Goal: Task Accomplishment & Management: Use online tool/utility

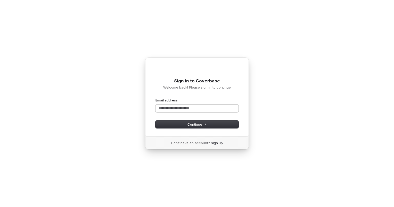
click at [169, 110] on input "Email address" at bounding box center [196, 109] width 83 height 8
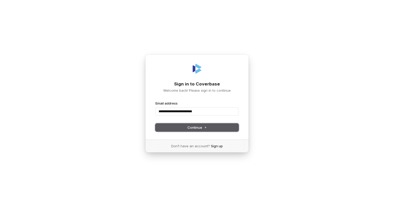
click at [185, 127] on button "Continue" at bounding box center [196, 128] width 83 height 8
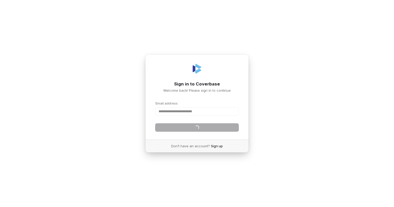
type input "**********"
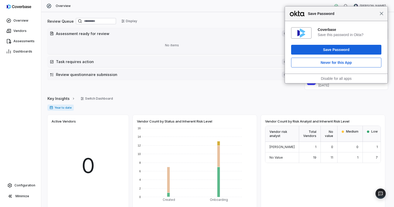
click at [380, 14] on span "Close" at bounding box center [381, 14] width 4 height 4
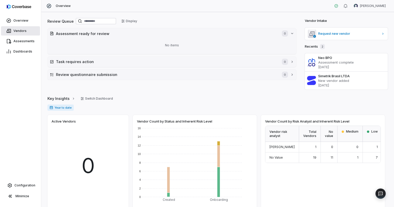
click at [19, 28] on link "Vendors" at bounding box center [20, 30] width 39 height 9
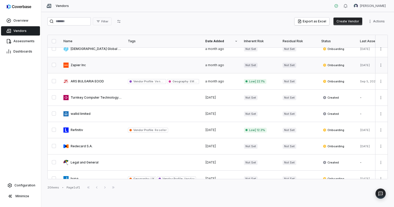
scroll to position [189, 0]
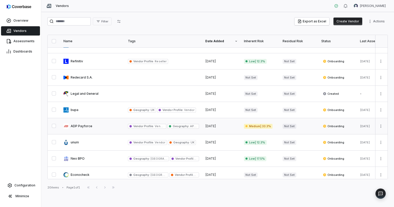
click at [75, 126] on link at bounding box center [92, 126] width 64 height 16
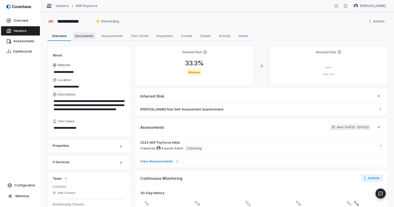
click at [89, 37] on span "Documents" at bounding box center [84, 35] width 22 height 7
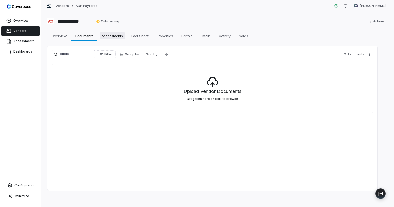
click at [111, 36] on span "Assessments" at bounding box center [111, 35] width 25 height 7
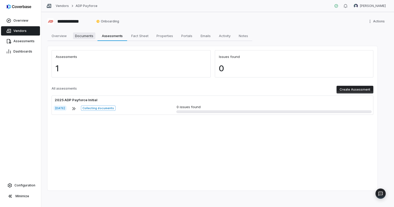
click at [88, 36] on span "Documents" at bounding box center [84, 35] width 22 height 7
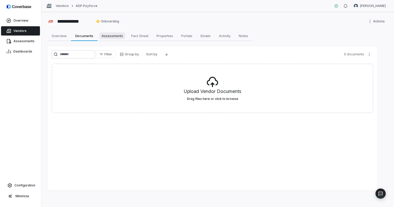
click at [111, 35] on span "Assessments" at bounding box center [111, 35] width 25 height 7
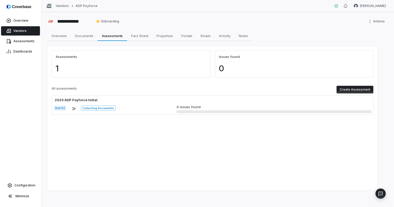
click at [20, 30] on span "Vendors" at bounding box center [19, 31] width 13 height 4
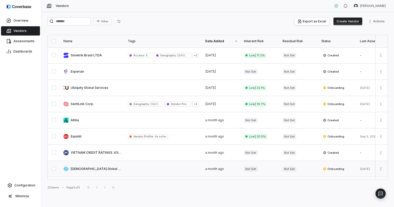
scroll to position [69, 0]
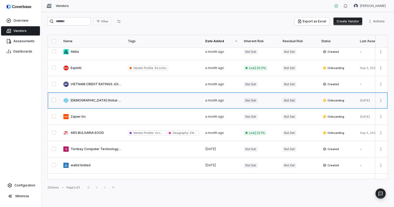
click at [93, 100] on link at bounding box center [92, 100] width 64 height 16
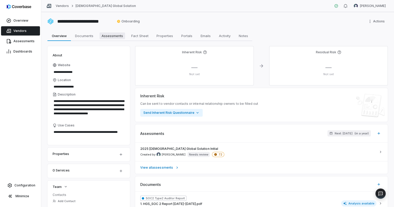
click at [107, 38] on span "Assessments" at bounding box center [111, 35] width 25 height 7
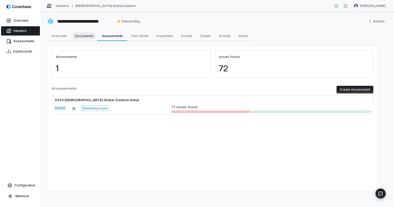
click at [82, 36] on span "Documents" at bounding box center [84, 35] width 22 height 7
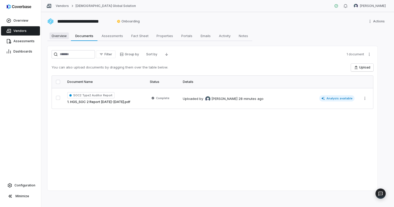
click at [62, 36] on span "Overview" at bounding box center [58, 35] width 19 height 7
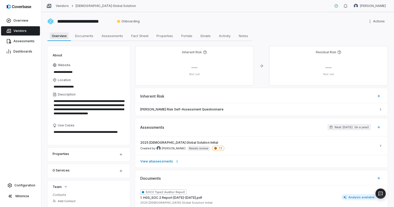
click at [59, 36] on span "Overview" at bounding box center [59, 35] width 19 height 7
click at [24, 31] on span "Vendors" at bounding box center [19, 31] width 13 height 4
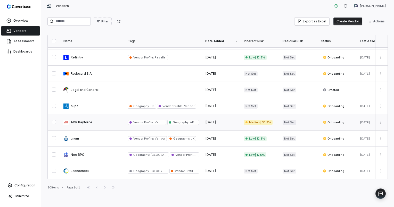
scroll to position [194, 0]
click at [78, 122] on link at bounding box center [92, 122] width 64 height 16
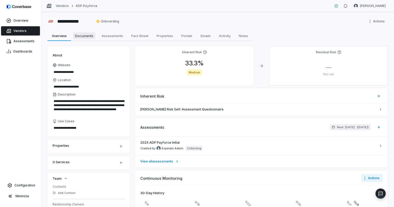
click at [88, 35] on span "Documents" at bounding box center [84, 35] width 22 height 7
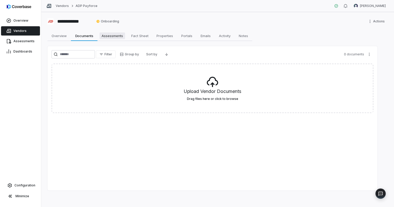
click at [113, 37] on span "Assessments" at bounding box center [111, 35] width 25 height 7
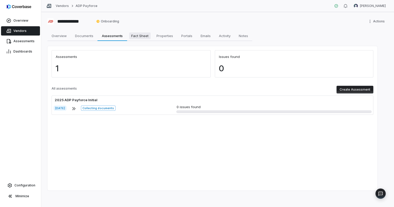
click at [139, 35] on span "Fact Sheet" at bounding box center [139, 35] width 21 height 7
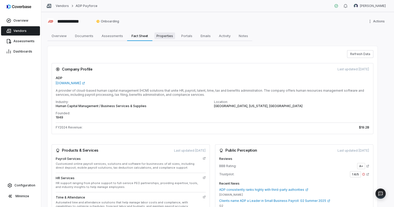
click at [165, 36] on span "Properties" at bounding box center [164, 35] width 21 height 7
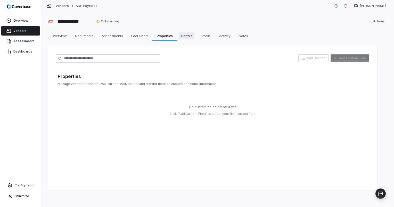
click at [184, 35] on span "Portals" at bounding box center [186, 35] width 15 height 7
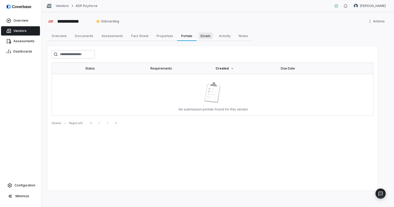
click at [211, 36] on span "Emails" at bounding box center [205, 35] width 14 height 7
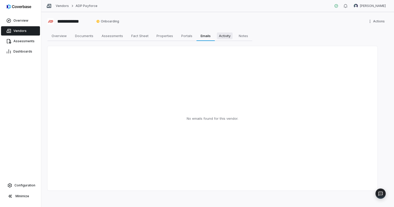
click at [228, 36] on span "Activity" at bounding box center [225, 35] width 16 height 7
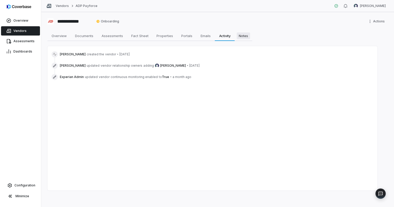
click at [243, 36] on span "Notes" at bounding box center [242, 35] width 13 height 7
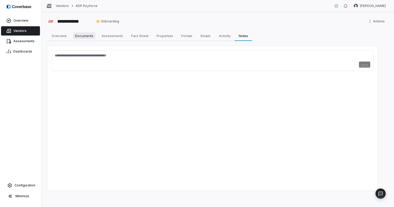
click at [78, 35] on span "Documents" at bounding box center [84, 35] width 22 height 7
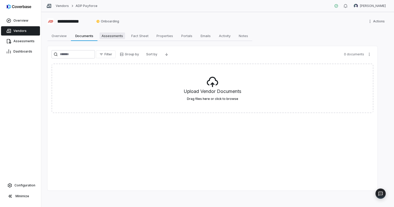
click at [113, 36] on span "Assessments" at bounding box center [111, 35] width 25 height 7
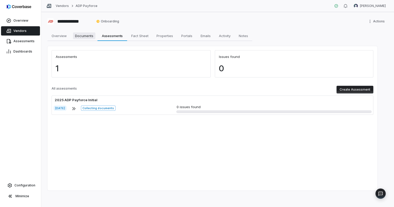
click at [84, 37] on span "Documents" at bounding box center [84, 35] width 22 height 7
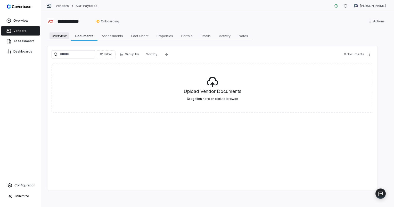
click at [64, 36] on span "Overview" at bounding box center [58, 35] width 19 height 7
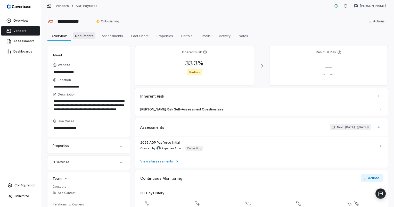
click at [88, 36] on span "Documents" at bounding box center [84, 35] width 22 height 7
type textarea "*"
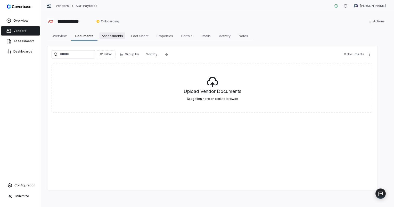
click at [117, 37] on span "Assessments" at bounding box center [111, 35] width 25 height 7
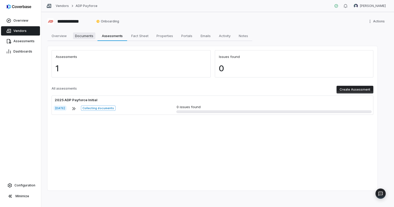
click at [81, 37] on span "Documents" at bounding box center [84, 35] width 22 height 7
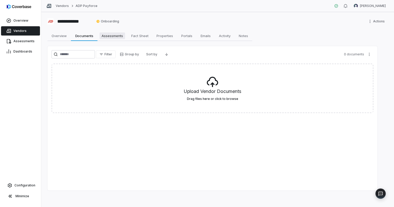
click at [115, 39] on link "Assessments Assessments" at bounding box center [112, 36] width 30 height 10
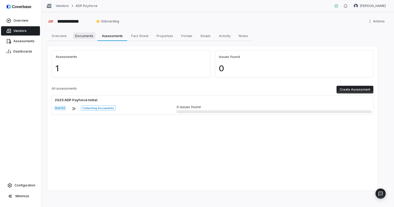
click at [80, 35] on span "Documents" at bounding box center [84, 35] width 22 height 7
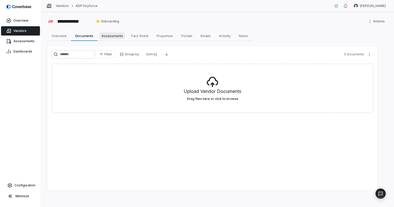
click at [114, 34] on span "Assessments" at bounding box center [111, 35] width 25 height 7
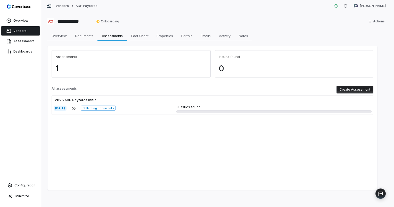
click at [362, 88] on button "Create Assessment" at bounding box center [354, 90] width 37 height 8
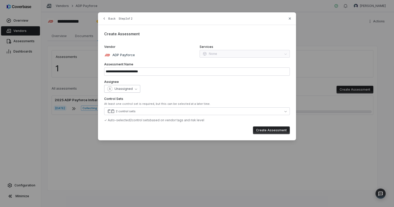
click at [135, 89] on icon "button" at bounding box center [136, 89] width 2 height 2
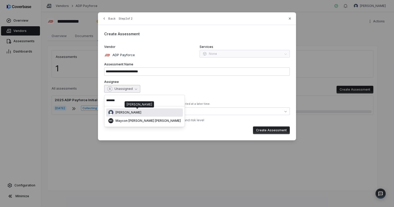
type input "*******"
click at [128, 113] on span "[PERSON_NAME]" at bounding box center [128, 112] width 26 height 4
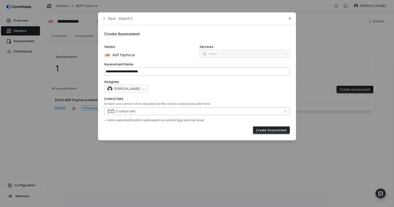
click at [141, 112] on button "2 control sets" at bounding box center [196, 111] width 185 height 8
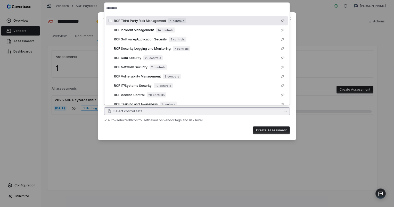
click at [124, 10] on input "text" at bounding box center [196, 8] width 181 height 11
type input "*"
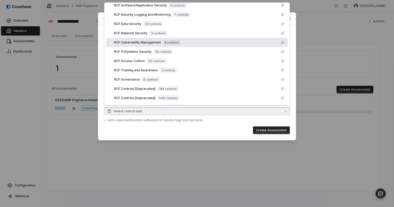
scroll to position [52, 0]
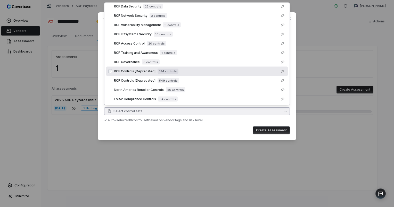
click at [133, 71] on span "RCF Controls [Deprecated]" at bounding box center [134, 71] width 41 height 4
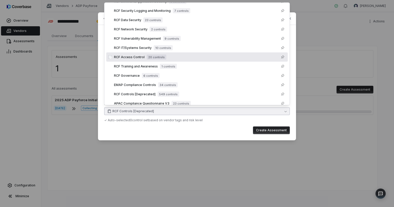
scroll to position [0, 0]
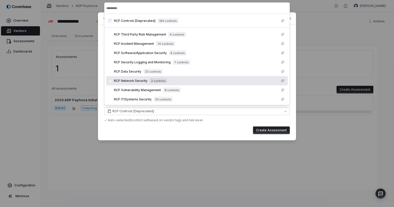
click at [264, 131] on button "Create Assessment" at bounding box center [271, 130] width 37 height 8
type input "**********"
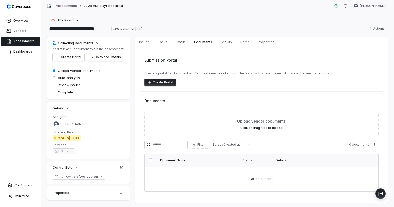
click at [70, 78] on span "Auto-analysis" at bounding box center [69, 77] width 22 height 5
click at [67, 87] on span "Review issues" at bounding box center [69, 85] width 23 height 5
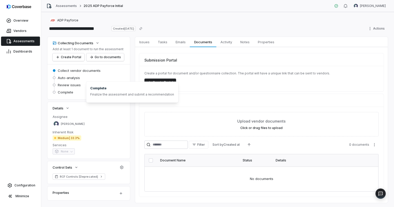
click at [65, 91] on span "Complete" at bounding box center [65, 92] width 15 height 5
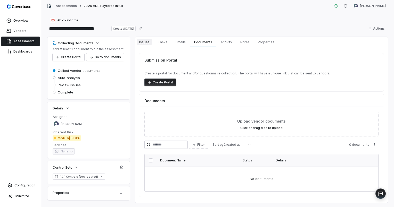
click at [144, 41] on span "Issues" at bounding box center [144, 42] width 14 height 7
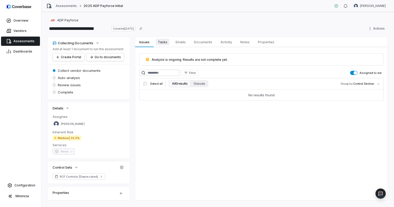
click at [159, 41] on span "Tasks" at bounding box center [163, 42] width 14 height 7
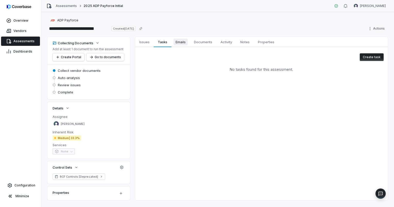
click at [180, 41] on span "Emails" at bounding box center [180, 42] width 14 height 7
click at [199, 41] on span "Documents" at bounding box center [203, 42] width 22 height 7
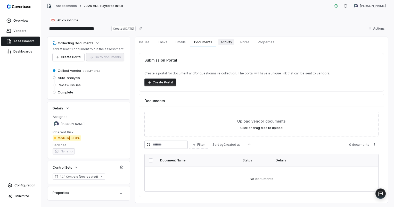
click at [232, 42] on span "Activity" at bounding box center [226, 42] width 16 height 7
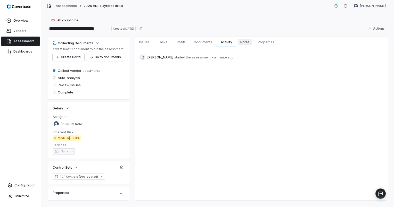
click at [248, 42] on span "Notes" at bounding box center [244, 42] width 13 height 7
click at [268, 41] on span "Properties" at bounding box center [265, 42] width 21 height 7
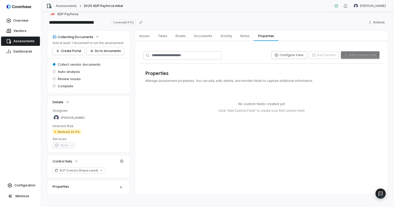
scroll to position [10, 0]
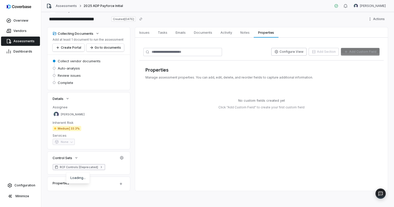
click at [90, 167] on span "RCF Controls [Deprecated]" at bounding box center [79, 167] width 38 height 4
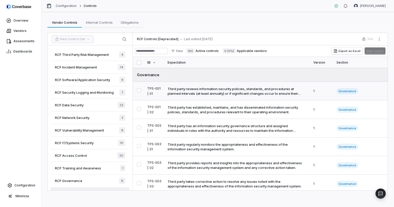
click at [179, 89] on div "Third party reviews information security policies, standards, and procedures at…" at bounding box center [235, 91] width 137 height 9
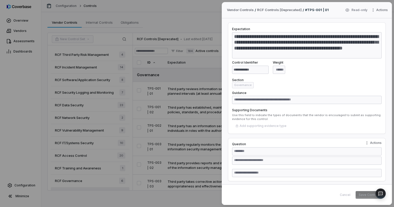
click at [195, 18] on div "**********" at bounding box center [197, 103] width 394 height 207
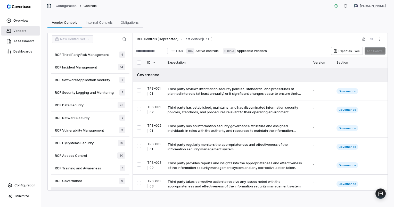
click at [21, 31] on span "Vendors" at bounding box center [19, 31] width 13 height 4
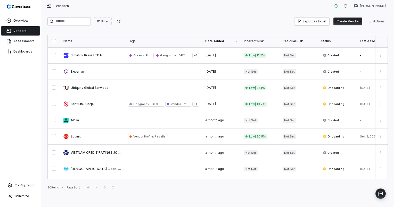
click at [345, 24] on button "Create Vendor" at bounding box center [347, 22] width 29 height 8
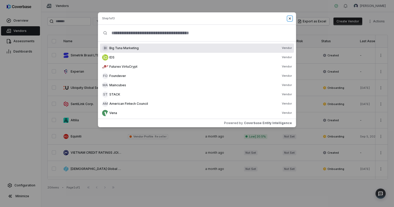
click at [289, 19] on icon "button" at bounding box center [289, 18] width 4 height 4
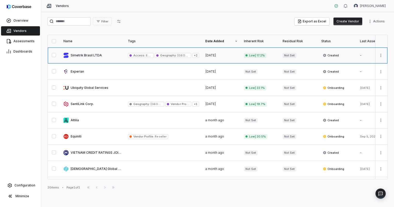
click at [90, 56] on link at bounding box center [92, 55] width 64 height 16
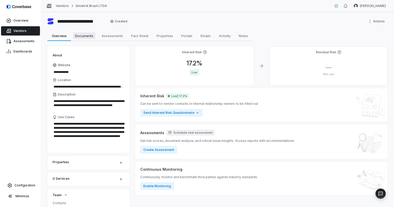
click at [84, 32] on span "Documents" at bounding box center [84, 35] width 22 height 7
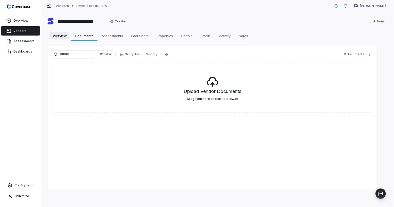
click at [58, 35] on span "Overview" at bounding box center [58, 35] width 19 height 7
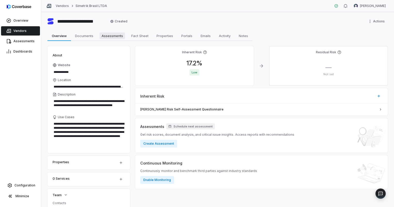
click at [112, 35] on span "Assessments" at bounding box center [111, 35] width 25 height 7
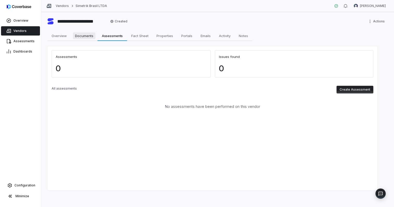
click at [90, 35] on span "Documents" at bounding box center [84, 35] width 22 height 7
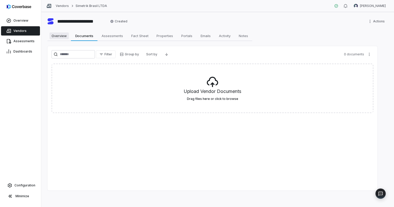
click at [62, 35] on span "Overview" at bounding box center [58, 35] width 19 height 7
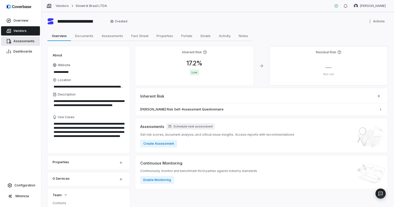
click at [20, 43] on link "Assessments" at bounding box center [20, 41] width 39 height 9
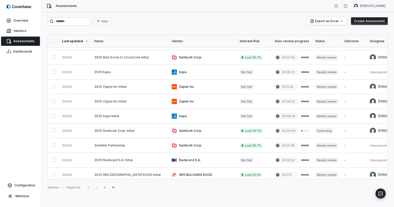
scroll to position [120, 0]
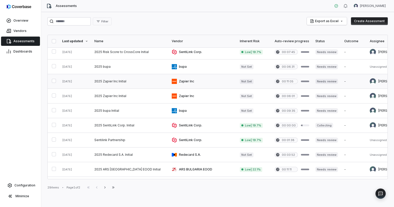
click at [168, 82] on link at bounding box center [202, 81] width 68 height 14
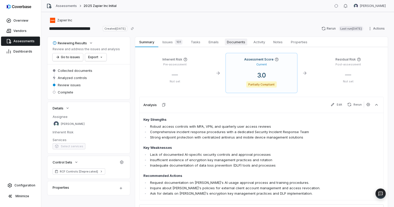
click at [231, 43] on span "Documents" at bounding box center [236, 42] width 22 height 7
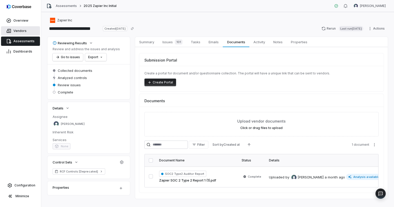
click at [20, 34] on link "Vendors" at bounding box center [20, 30] width 39 height 9
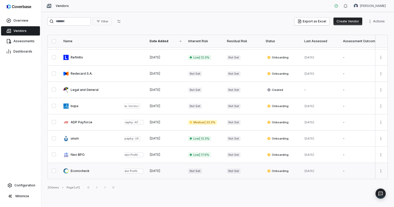
scroll to position [194, 0]
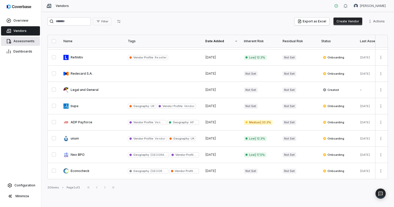
click at [20, 42] on span "Assessments" at bounding box center [23, 41] width 21 height 4
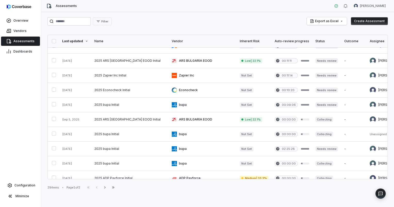
scroll to position [236, 0]
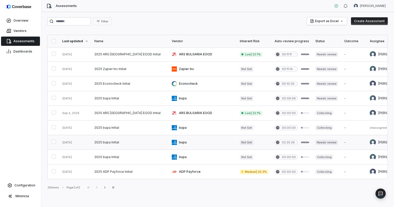
click at [173, 142] on link at bounding box center [202, 142] width 68 height 14
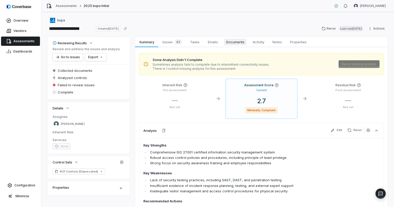
click at [235, 43] on span "Documents" at bounding box center [235, 42] width 22 height 7
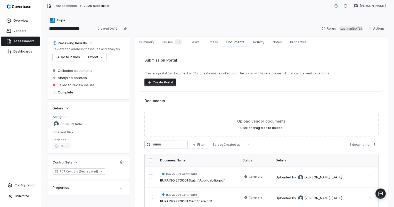
click at [24, 42] on span "Assessments" at bounding box center [23, 41] width 21 height 4
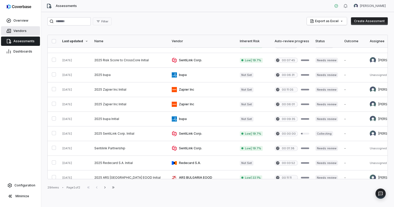
scroll to position [103, 0]
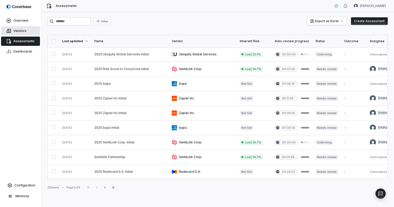
click at [23, 30] on span "Vendors" at bounding box center [19, 31] width 13 height 4
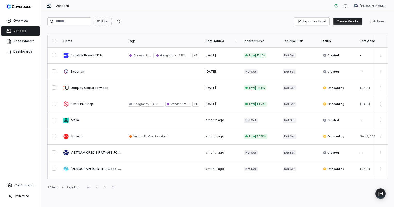
scroll to position [86, 0]
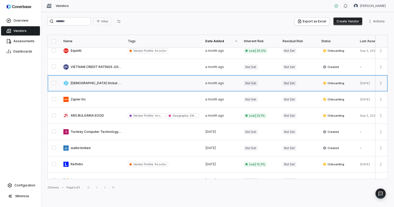
click at [85, 83] on link at bounding box center [92, 83] width 64 height 16
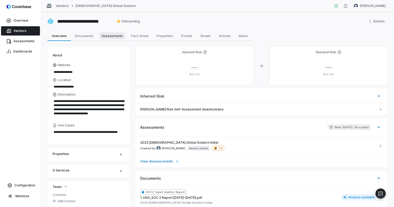
click at [107, 36] on span "Assessments" at bounding box center [111, 35] width 25 height 7
type textarea "*"
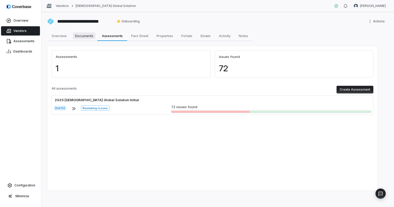
click at [84, 35] on span "Documents" at bounding box center [84, 35] width 22 height 7
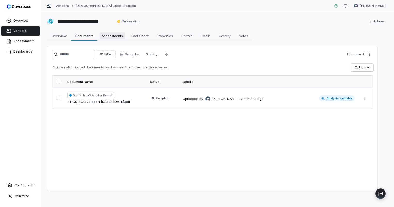
click at [116, 34] on span "Assessments" at bounding box center [111, 35] width 25 height 7
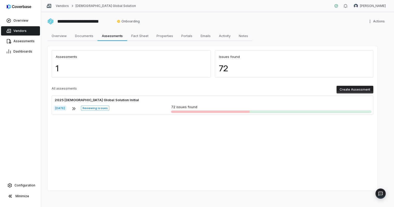
click at [355, 89] on button "Create Assessment" at bounding box center [354, 90] width 37 height 8
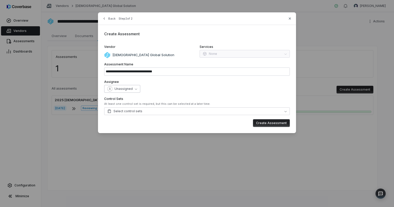
click at [131, 91] on div "Unassigned" at bounding box center [119, 88] width 25 height 5
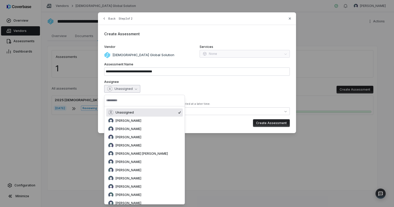
click at [136, 100] on input "text" at bounding box center [144, 100] width 76 height 11
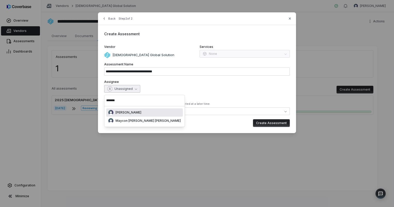
type input "*******"
click at [133, 113] on span "[PERSON_NAME]" at bounding box center [128, 112] width 26 height 4
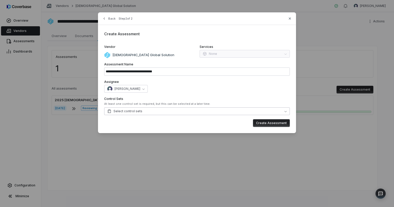
click at [151, 113] on button "Select control sets" at bounding box center [196, 111] width 185 height 8
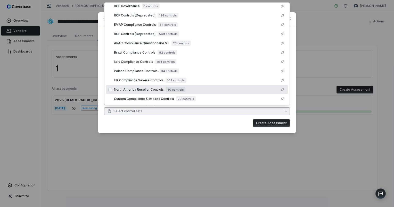
scroll to position [73, 0]
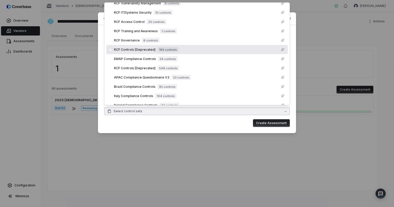
click at [137, 49] on span "RCF Controls [Deprecated]" at bounding box center [134, 50] width 41 height 4
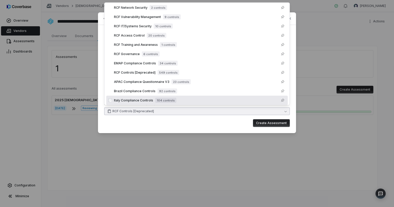
click at [270, 124] on button "Create Assessment" at bounding box center [271, 123] width 37 height 8
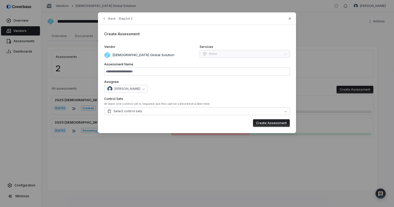
type input "**********"
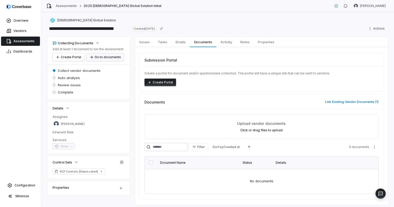
click at [88, 55] on button "Go to documents" at bounding box center [105, 57] width 38 height 8
click at [22, 30] on span "Vendors" at bounding box center [19, 31] width 13 height 4
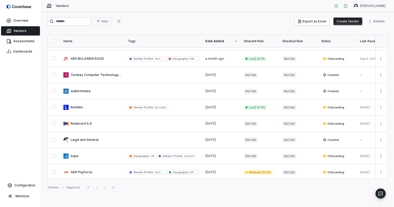
scroll to position [74, 0]
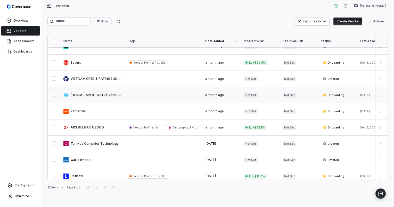
click at [83, 96] on link at bounding box center [92, 95] width 64 height 16
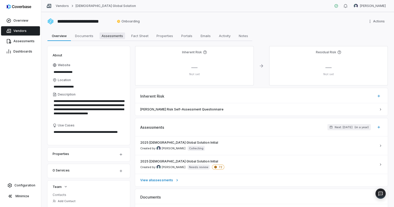
click at [105, 39] on span "Assessments" at bounding box center [111, 35] width 25 height 7
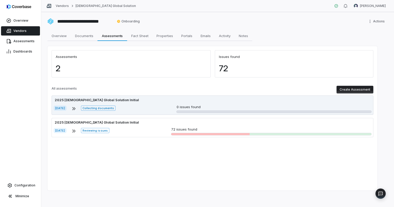
click at [147, 107] on div "[DATE] Collecting documents 0 issues found" at bounding box center [212, 109] width 317 height 8
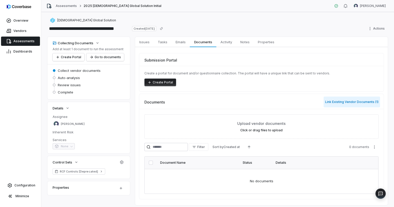
scroll to position [14, 0]
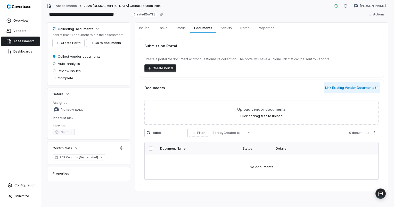
click at [335, 87] on button "Link Existing Vendor Documents ( 1 )" at bounding box center [351, 87] width 56 height 11
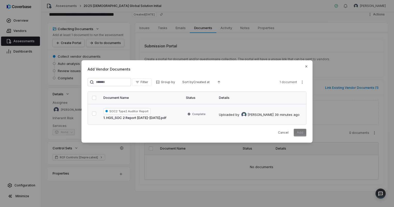
click at [93, 114] on button "button" at bounding box center [94, 114] width 4 height 4
click at [300, 134] on button "Add" at bounding box center [299, 133] width 13 height 8
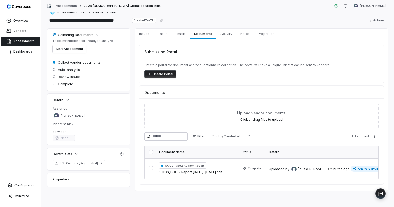
scroll to position [0, 0]
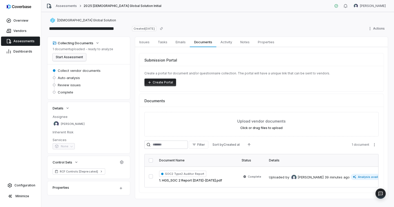
click at [67, 57] on button "Start Assessment" at bounding box center [69, 57] width 33 height 8
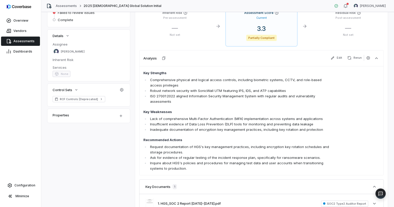
scroll to position [69, 0]
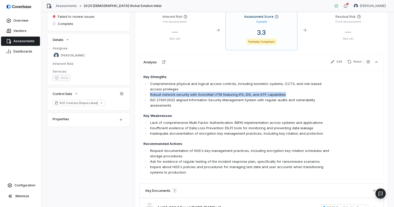
drag, startPoint x: 285, startPoint y: 95, endPoint x: 149, endPoint y: 96, distance: 135.7
click at [149, 96] on li "Robust network security with SonicWall UTM featuring IPS, IDS, and ATP capabili…" at bounding box center [240, 94] width 183 height 5
drag, startPoint x: 149, startPoint y: 96, endPoint x: 169, endPoint y: 105, distance: 21.8
click at [169, 105] on li "ISO 27001:2022 aligned Information Security Management System with regular audi…" at bounding box center [240, 102] width 183 height 11
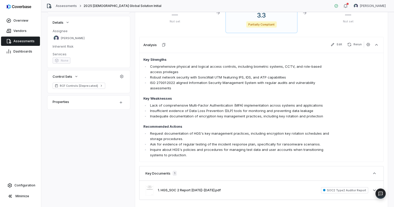
scroll to position [103, 0]
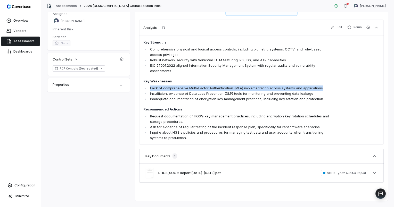
drag, startPoint x: 324, startPoint y: 88, endPoint x: 148, endPoint y: 90, distance: 175.9
click at [148, 90] on ul "Lack of comprehensive Multi-Factor Authentication (MFA) implementation across s…" at bounding box center [237, 94] width 189 height 16
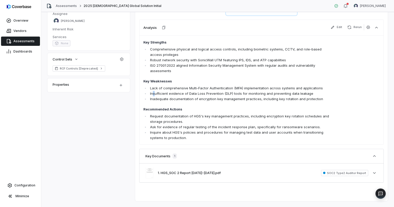
drag, startPoint x: 148, startPoint y: 90, endPoint x: 153, endPoint y: 95, distance: 6.8
click at [153, 95] on li "Insufficient evidence of Data Loss Prevention (DLP) tools for monitoring and pr…" at bounding box center [240, 93] width 183 height 5
drag, startPoint x: 153, startPoint y: 95, endPoint x: 178, endPoint y: 97, distance: 24.8
click at [178, 97] on li "Inadequate documentation of encryption key management practices, including key …" at bounding box center [240, 98] width 183 height 5
drag, startPoint x: 178, startPoint y: 97, endPoint x: 234, endPoint y: 107, distance: 56.7
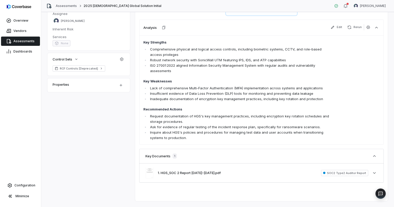
click at [234, 107] on span "Key Strengths Comprehensive physical and logical access controls, including bio…" at bounding box center [237, 90] width 189 height 101
drag, startPoint x: 192, startPoint y: 115, endPoint x: 245, endPoint y: 117, distance: 53.1
click at [245, 117] on li "Request documentation of HGS's key management practices, including encryption k…" at bounding box center [240, 119] width 183 height 11
drag, startPoint x: 245, startPoint y: 117, endPoint x: 265, endPoint y: 121, distance: 19.8
click at [265, 121] on li "Request documentation of HGS's key management practices, including encryption k…" at bounding box center [240, 119] width 183 height 11
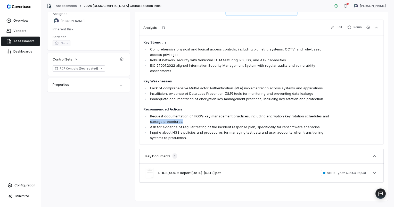
drag, startPoint x: 150, startPoint y: 122, endPoint x: 183, endPoint y: 122, distance: 33.0
click at [183, 122] on li "Request documentation of HGS's key management practices, including encryption k…" at bounding box center [240, 119] width 183 height 11
drag, startPoint x: 183, startPoint y: 122, endPoint x: 192, endPoint y: 140, distance: 20.6
click at [192, 140] on li "Inquire about HGS's policies and procedures for managing test data and user acc…" at bounding box center [240, 135] width 183 height 11
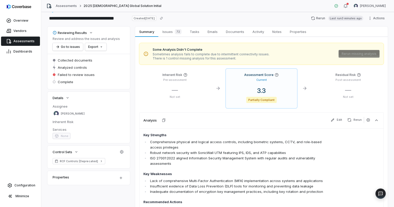
scroll to position [0, 0]
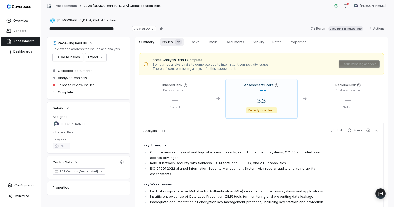
click at [170, 41] on span "Issues 72" at bounding box center [171, 41] width 23 height 7
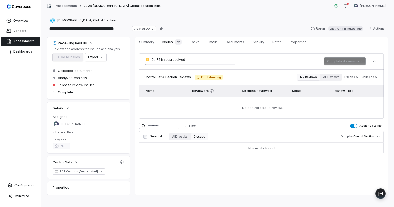
click at [197, 77] on icon at bounding box center [198, 77] width 3 height 3
click at [197, 42] on span "Tasks" at bounding box center [194, 42] width 14 height 7
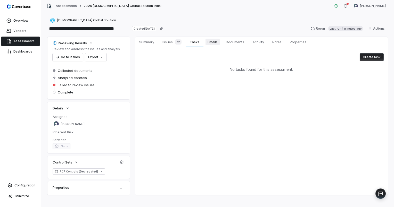
click at [213, 41] on span "Emails" at bounding box center [212, 42] width 14 height 7
click at [231, 41] on span "Documents" at bounding box center [235, 42] width 22 height 7
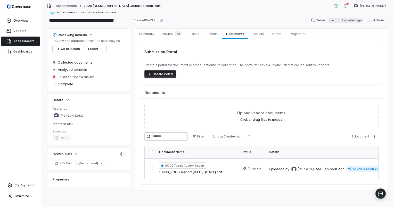
scroll to position [10, 0]
click at [256, 32] on span "Activity" at bounding box center [258, 33] width 16 height 7
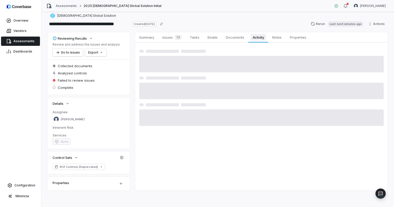
scroll to position [4, 0]
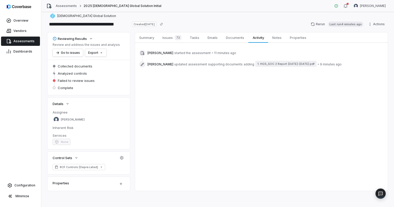
click at [76, 74] on span "Analyzed controls" at bounding box center [72, 73] width 29 height 5
click at [278, 38] on span "Notes" at bounding box center [276, 37] width 13 height 7
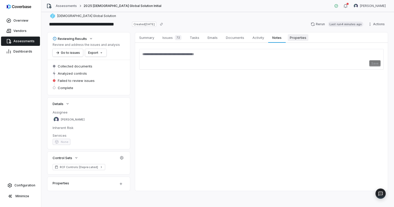
click at [299, 38] on span "Properties" at bounding box center [297, 37] width 21 height 7
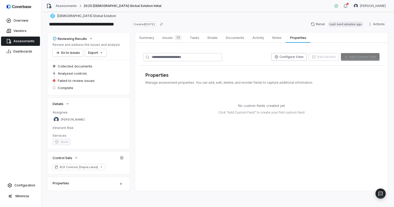
click at [26, 43] on link "Assessments" at bounding box center [20, 41] width 39 height 9
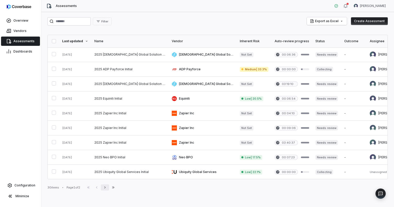
click at [106, 188] on icon "button" at bounding box center [105, 187] width 4 height 4
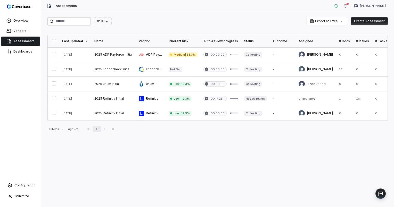
click at [99, 131] on icon "button" at bounding box center [97, 129] width 4 height 4
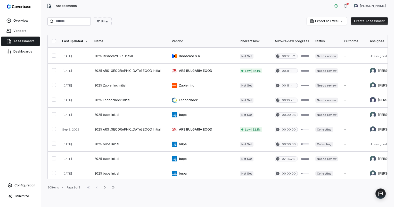
scroll to position [236, 0]
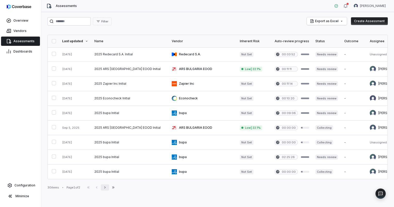
click at [106, 189] on icon "button" at bounding box center [105, 187] width 4 height 4
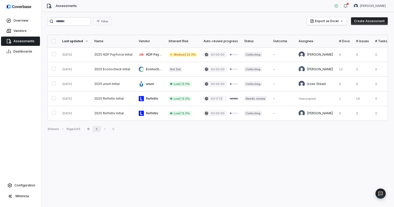
click at [98, 131] on icon "button" at bounding box center [97, 129] width 4 height 4
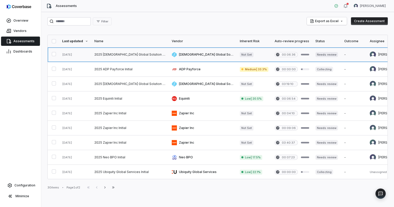
click at [180, 54] on link at bounding box center [202, 54] width 68 height 14
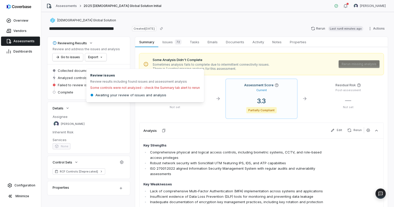
click at [130, 88] on div "Some controls were not analyzed - check the Summary tab alert to rerun" at bounding box center [144, 88] width 109 height 4
click at [181, 115] on div "Inherent Risk Pre-assessment — Not set" at bounding box center [174, 98] width 71 height 39
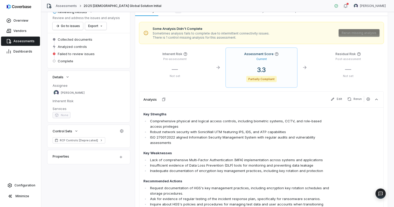
scroll to position [34, 0]
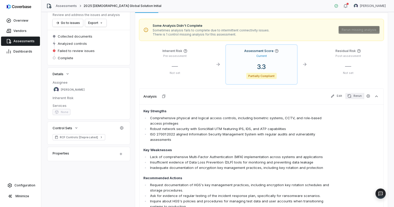
click at [354, 96] on button "Rerun" at bounding box center [354, 96] width 19 height 6
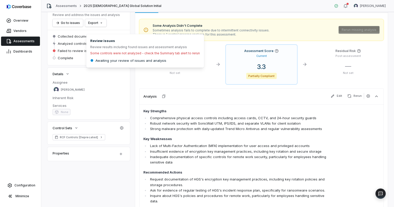
click at [210, 84] on div "Inherent Risk Pre-assessment — Not set Assessment Score Current 3.3 Partially C…" at bounding box center [261, 146] width 244 height 203
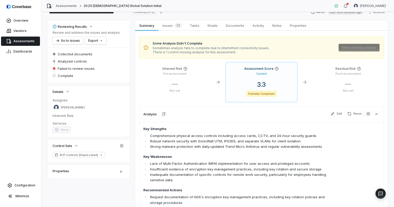
scroll to position [0, 0]
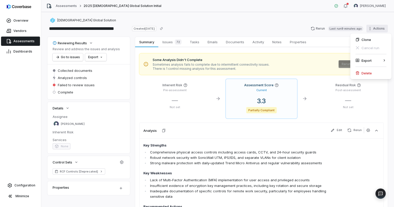
click at [376, 29] on html "**********" at bounding box center [197, 103] width 394 height 207
click at [257, 23] on html "**********" at bounding box center [197, 103] width 394 height 207
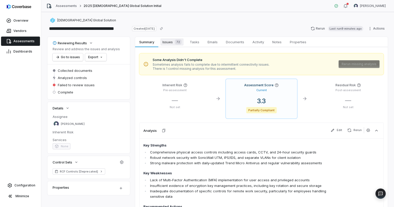
click at [165, 44] on span "Issues 72" at bounding box center [171, 41] width 23 height 7
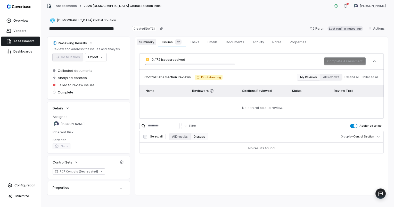
click at [136, 39] on link "Summary Summary" at bounding box center [146, 42] width 23 height 10
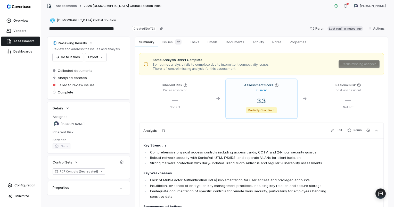
click at [358, 66] on span "Rerun missing analysis" at bounding box center [358, 64] width 41 height 8
click at [176, 43] on span "72" at bounding box center [178, 41] width 7 height 5
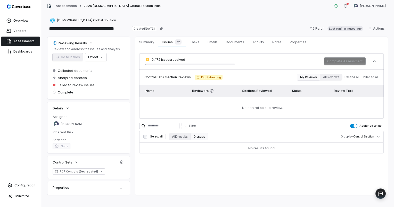
click at [176, 84] on div "Control Set & Section Reviews 15 outstanding My Reviews All Reviews Expand All …" at bounding box center [261, 93] width 244 height 49
click at [167, 44] on span "Issues 72" at bounding box center [171, 41] width 23 height 7
click at [207, 66] on div "0 / 72 issues resolved Complete Assessment" at bounding box center [261, 61] width 244 height 16
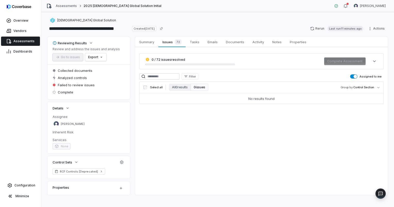
click at [208, 64] on div "0 / 72 issues resolved" at bounding box center [189, 61] width 89 height 8
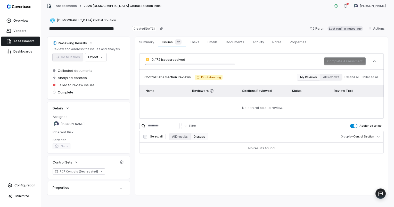
click at [196, 77] on icon at bounding box center [197, 77] width 3 height 3
click at [333, 78] on button "All Reviews" at bounding box center [331, 77] width 22 height 7
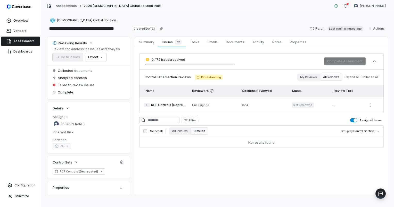
click at [147, 105] on icon "button" at bounding box center [146, 105] width 1 height 2
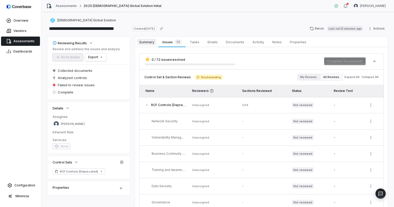
click at [139, 46] on link "Summary Summary" at bounding box center [146, 42] width 23 height 10
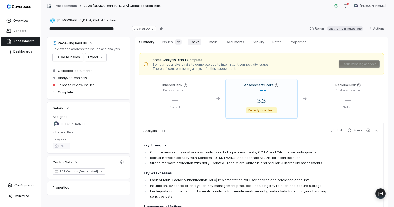
click at [191, 44] on span "Tasks" at bounding box center [194, 42] width 14 height 7
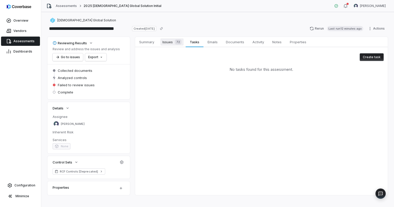
click at [169, 42] on span "Issues 72" at bounding box center [171, 41] width 23 height 7
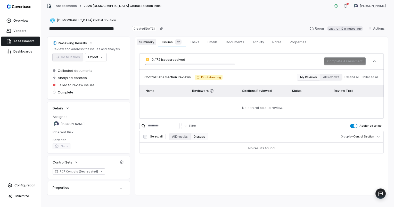
click at [146, 41] on span "Summary" at bounding box center [146, 42] width 19 height 7
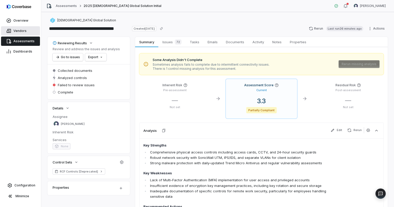
click at [21, 32] on span "Vendors" at bounding box center [19, 31] width 13 height 4
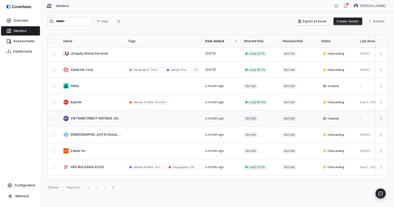
scroll to position [194, 0]
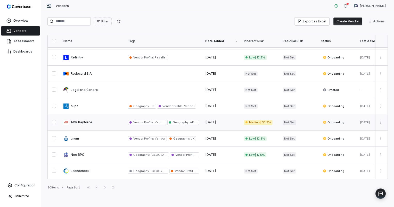
click at [86, 119] on link at bounding box center [92, 122] width 64 height 16
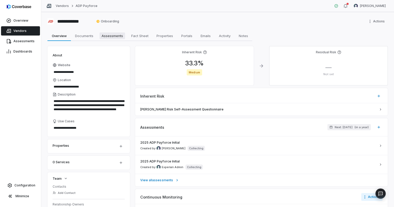
click at [110, 36] on span "Assessments" at bounding box center [111, 35] width 25 height 7
type textarea "*"
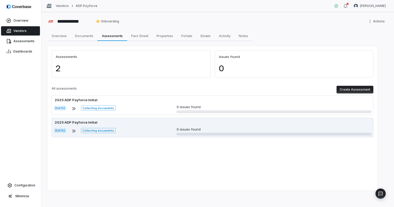
click at [164, 128] on div "[DATE] Collecting documents 0 issues found" at bounding box center [212, 131] width 317 height 8
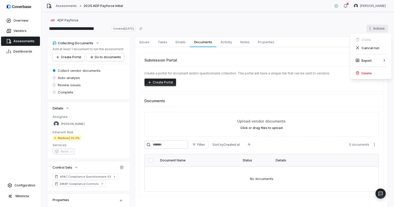
click at [372, 27] on html "**********" at bounding box center [197, 103] width 394 height 207
click at [361, 74] on div "Delete" at bounding box center [370, 73] width 37 height 8
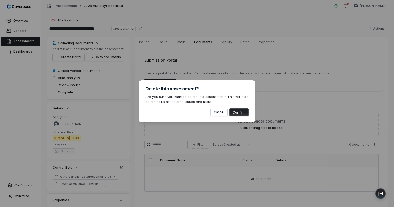
click at [241, 113] on button "Confirm" at bounding box center [238, 112] width 19 height 8
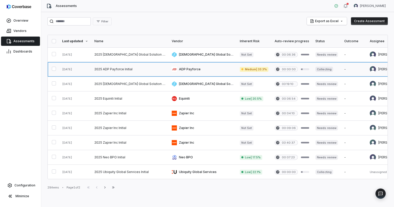
click at [111, 70] on link at bounding box center [129, 69] width 77 height 14
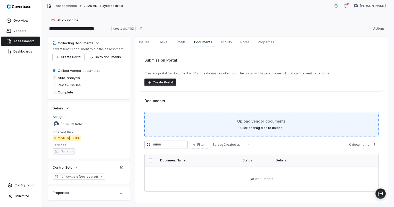
click at [228, 127] on div "Upload vendor documents Click or drag files to upload" at bounding box center [261, 124] width 221 height 12
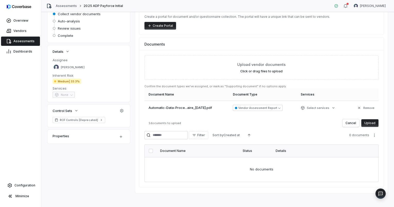
scroll to position [59, 0]
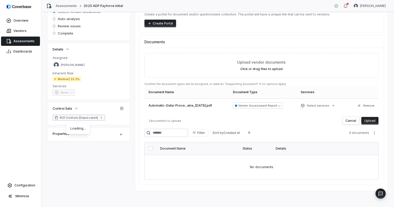
click at [90, 118] on span "RCF Controls [Deprecated]" at bounding box center [79, 118] width 38 height 4
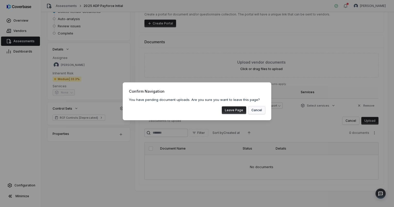
click at [255, 109] on button "Cancel" at bounding box center [256, 110] width 17 height 8
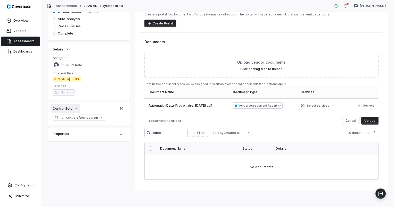
click at [77, 109] on icon "button" at bounding box center [76, 108] width 4 height 4
click at [121, 109] on icon "button" at bounding box center [121, 108] width 4 height 4
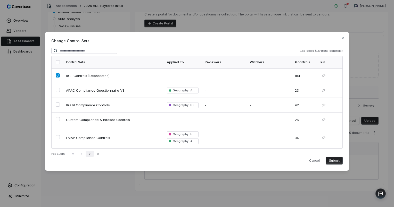
click at [92, 155] on icon "button" at bounding box center [90, 154] width 4 height 4
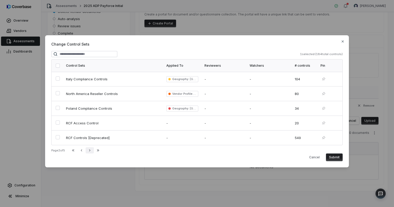
click at [92, 150] on icon "button" at bounding box center [90, 150] width 4 height 4
click at [92, 149] on icon "button" at bounding box center [90, 150] width 4 height 4
click at [90, 151] on icon "button" at bounding box center [90, 150] width 4 height 4
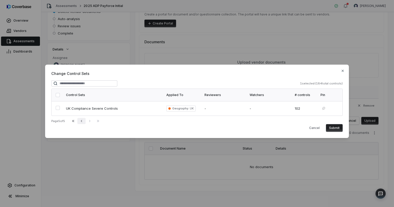
click at [82, 121] on icon "button" at bounding box center [81, 121] width 4 height 4
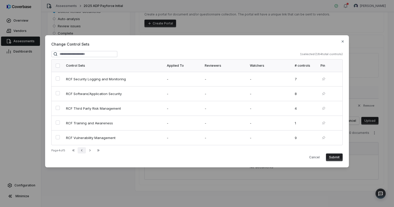
click at [83, 152] on icon "button" at bounding box center [82, 150] width 4 height 4
click at [83, 152] on icon "button" at bounding box center [81, 150] width 4 height 4
click at [82, 151] on icon "button" at bounding box center [81, 150] width 4 height 4
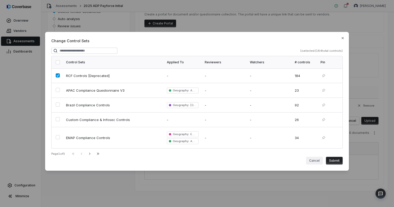
click at [315, 161] on button "Cancel" at bounding box center [314, 161] width 17 height 8
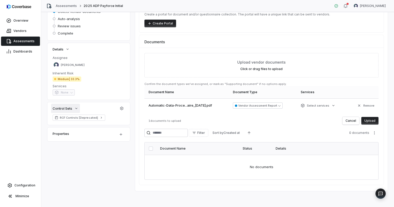
scroll to position [0, 0]
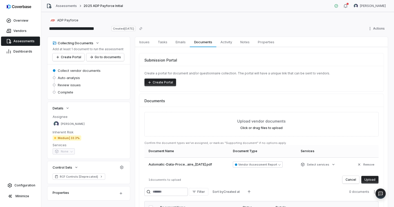
click at [26, 41] on span "Assessments" at bounding box center [23, 41] width 21 height 4
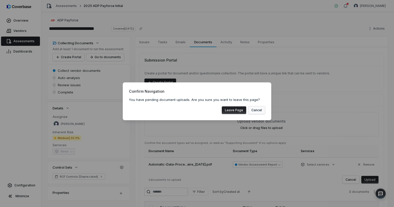
click at [258, 107] on button "Cancel" at bounding box center [256, 110] width 17 height 8
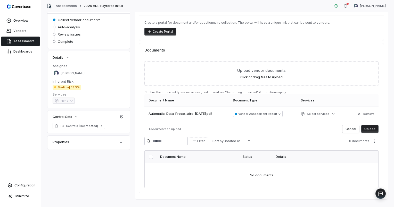
scroll to position [52, 0]
click at [367, 127] on button "Upload" at bounding box center [369, 128] width 17 height 8
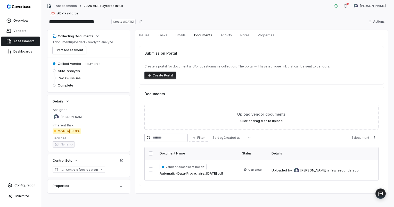
scroll to position [10, 0]
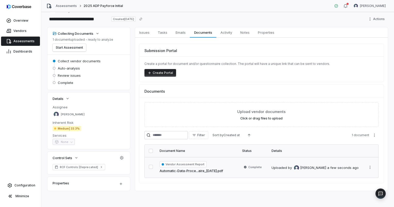
click at [231, 167] on div "Vendor Assessment Report Automatic-Data-Proce...aire_[DATE].pdf" at bounding box center [197, 167] width 76 height 12
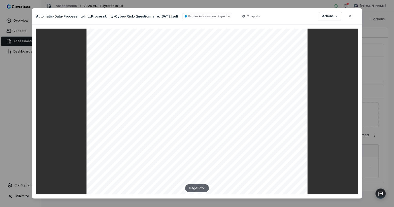
scroll to position [721, 0]
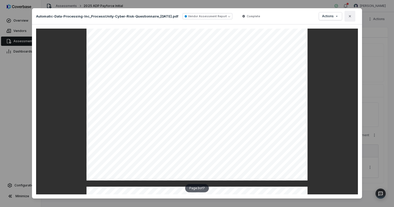
click at [347, 16] on icon "button" at bounding box center [349, 16] width 4 height 4
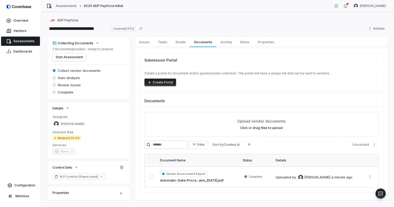
click at [12, 118] on div "Overview Vendors Assessments Dashboards Configuration Minimize" at bounding box center [20, 103] width 41 height 207
click at [70, 57] on button "Start Assessment" at bounding box center [69, 57] width 33 height 8
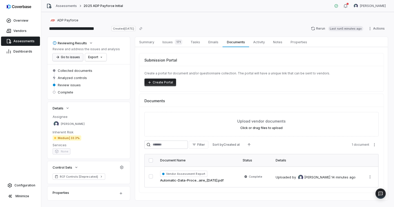
click at [67, 57] on button "Go to issues" at bounding box center [68, 57] width 30 height 8
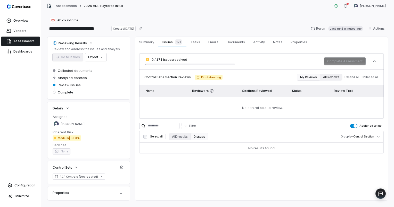
click at [328, 78] on button "All Reviews" at bounding box center [331, 77] width 22 height 7
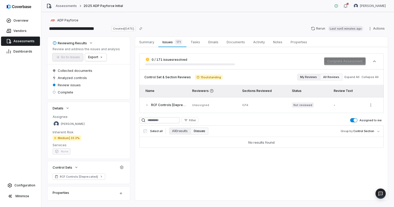
click at [304, 77] on button "My Reviews" at bounding box center [308, 77] width 23 height 7
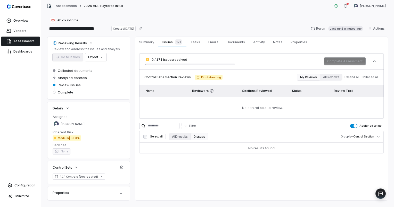
click at [172, 79] on div "Control Set & Section Reviews 15 outstanding" at bounding box center [183, 77] width 78 height 5
click at [98, 58] on html "**********" at bounding box center [197, 103] width 394 height 207
click at [111, 69] on div "Export as PDF" at bounding box center [104, 68] width 36 height 8
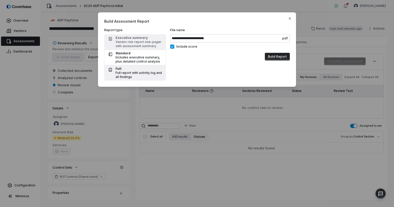
click at [131, 75] on div "Full report with activity log and all findings" at bounding box center [138, 75] width 47 height 8
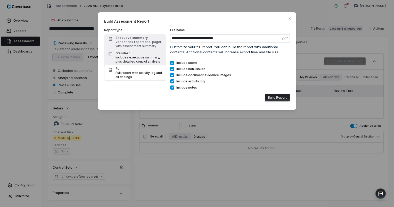
click at [132, 57] on div "Includes executive summary, plus detailed control analysis" at bounding box center [138, 59] width 47 height 8
type input "**********"
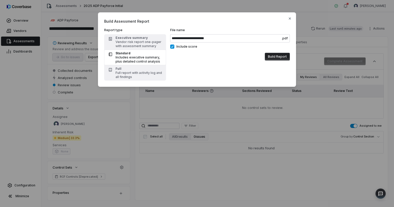
click at [275, 55] on button "Build Report" at bounding box center [276, 57] width 25 height 8
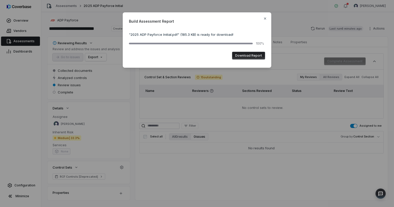
click at [245, 55] on button "Download Report" at bounding box center [248, 56] width 33 height 8
click at [265, 18] on icon "button" at bounding box center [265, 18] width 4 height 4
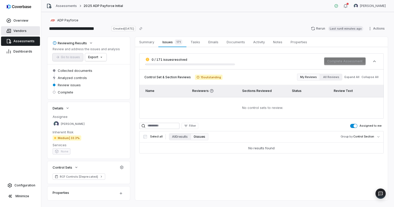
click at [18, 32] on span "Vendors" at bounding box center [19, 31] width 13 height 4
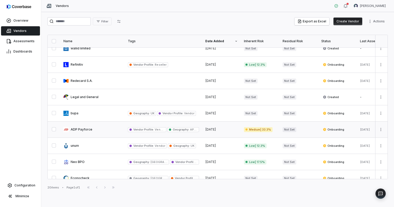
click at [88, 122] on link at bounding box center [92, 130] width 64 height 16
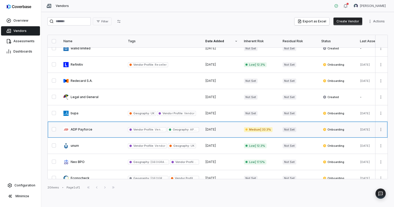
scroll to position [194, 0]
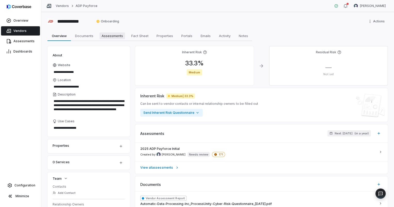
click at [117, 37] on span "Assessments" at bounding box center [111, 35] width 25 height 7
type textarea "*"
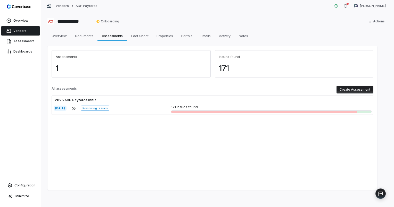
click at [360, 90] on button "Create Assessment" at bounding box center [354, 90] width 37 height 8
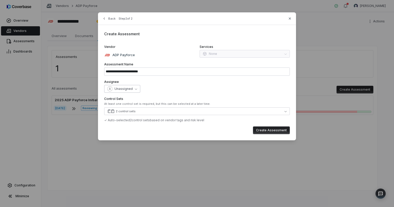
click at [131, 89] on span "Unassigned" at bounding box center [123, 89] width 18 height 4
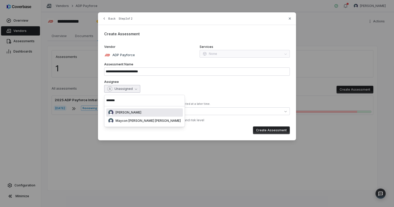
type input "*******"
click at [135, 115] on div "[PERSON_NAME]" at bounding box center [144, 112] width 72 height 5
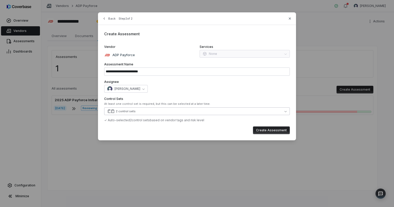
click at [241, 113] on button "2 control sets" at bounding box center [196, 111] width 185 height 8
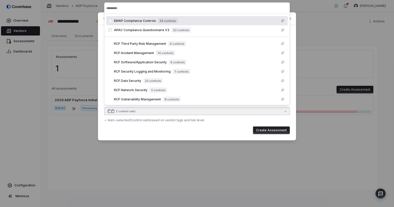
click at [116, 22] on span "EMAP Compliance Controls" at bounding box center [135, 21] width 42 height 4
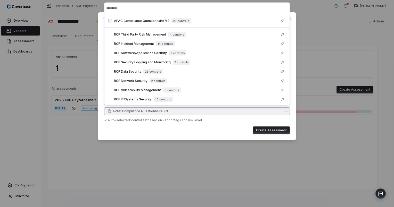
click at [116, 22] on span "APAC Compliance Questionnaire V3" at bounding box center [141, 21] width 55 height 4
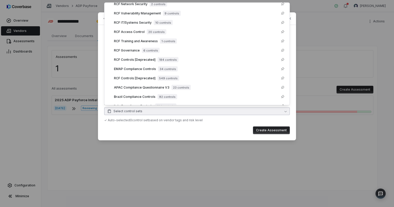
scroll to position [69, 0]
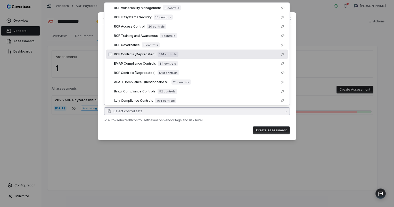
click at [127, 51] on div "RCF Controls [Deprecated] 184 controls" at bounding box center [200, 54] width 172 height 6
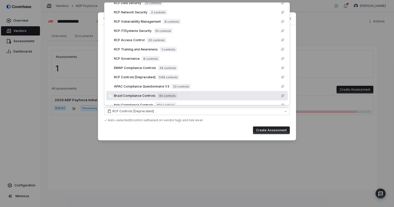
click at [264, 129] on button "Create Assessment" at bounding box center [271, 130] width 37 height 8
type input "**********"
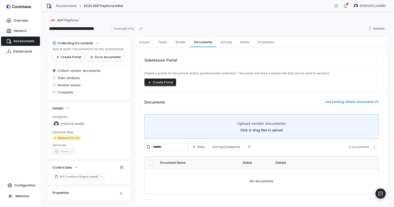
click at [227, 127] on div "Upload vendor documents Click or drag files to upload" at bounding box center [261, 127] width 221 height 12
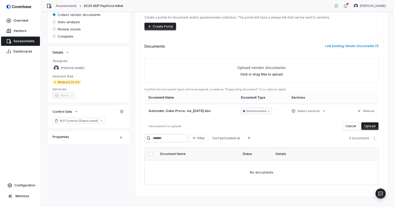
scroll to position [61, 0]
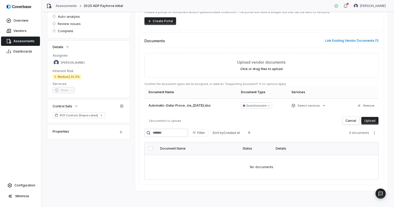
click at [366, 120] on button "Upload" at bounding box center [369, 121] width 17 height 8
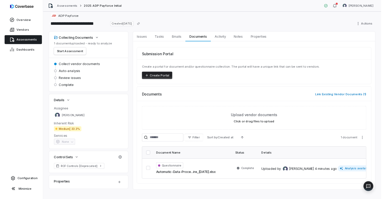
scroll to position [0, 0]
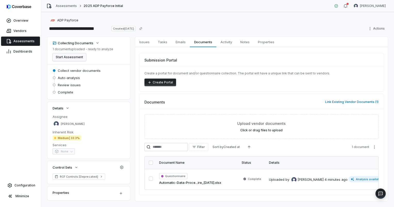
click at [66, 57] on button "Start Assessment" at bounding box center [69, 57] width 33 height 8
